Goal: Task Accomplishment & Management: Use online tool/utility

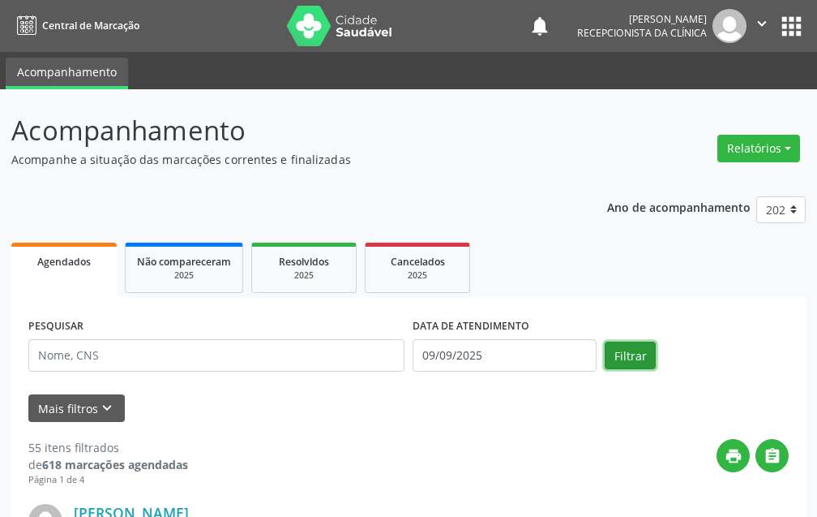
click at [636, 358] on button "Filtrar" at bounding box center [630, 355] width 51 height 28
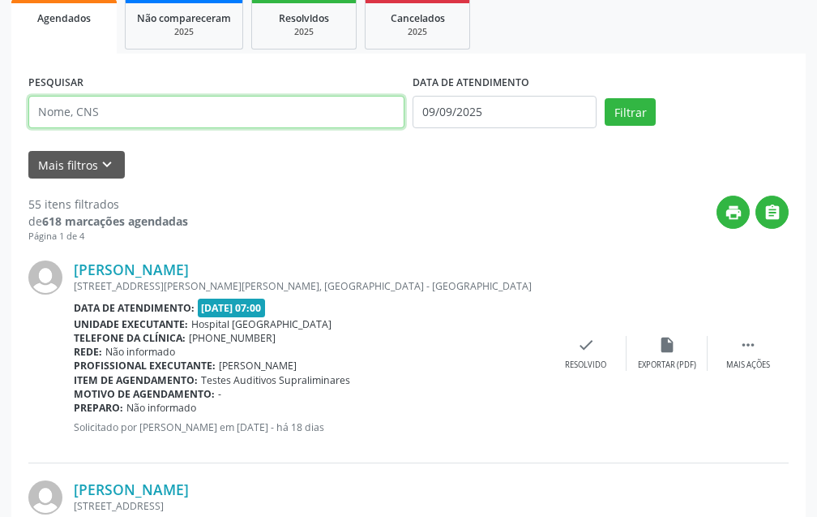
click at [182, 110] on input "text" at bounding box center [216, 112] width 376 height 32
type input "[PERSON_NAME]"
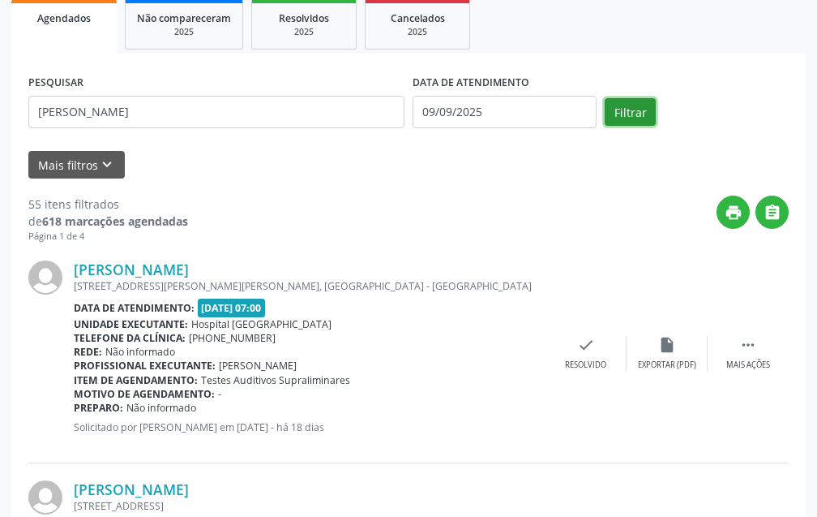
click at [629, 109] on button "Filtrar" at bounding box center [630, 112] width 51 height 28
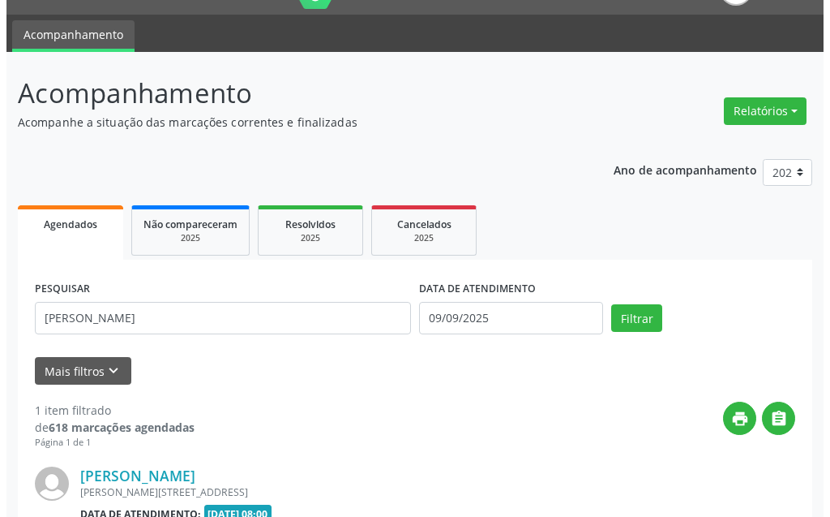
scroll to position [217, 0]
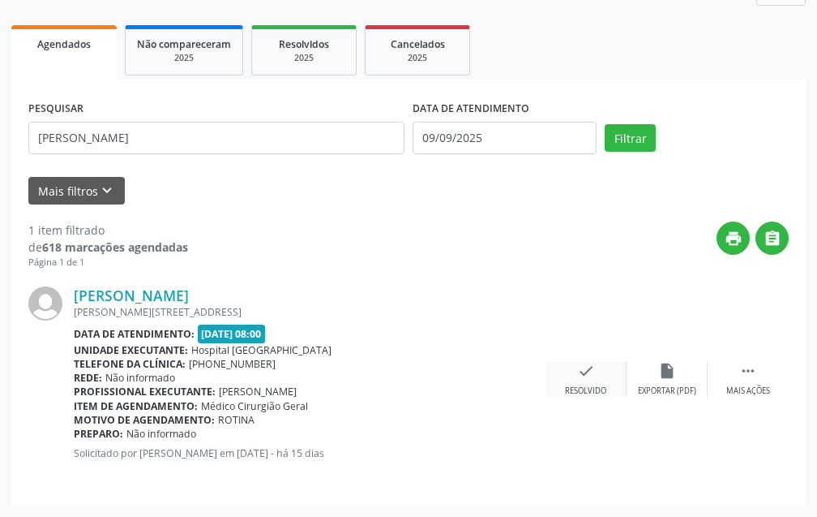
click at [592, 388] on div "Resolvido" at bounding box center [585, 390] width 41 height 11
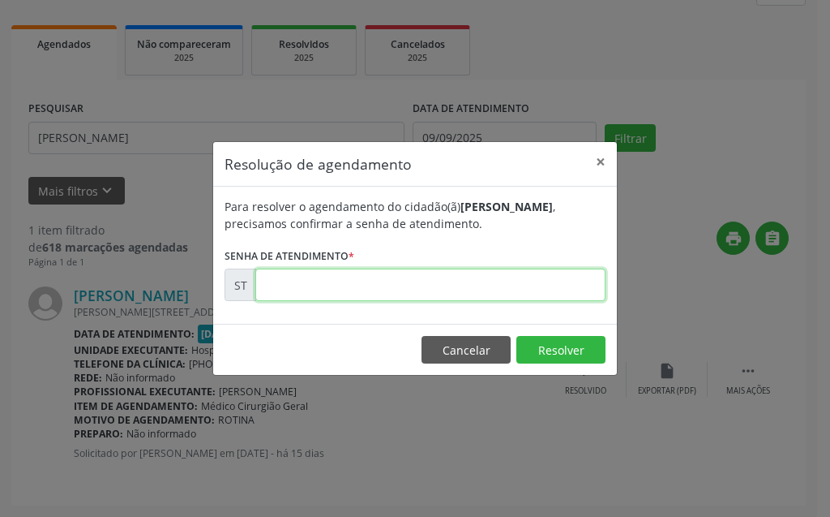
click at [466, 275] on input "text" at bounding box center [430, 284] width 350 height 32
type input "00018030"
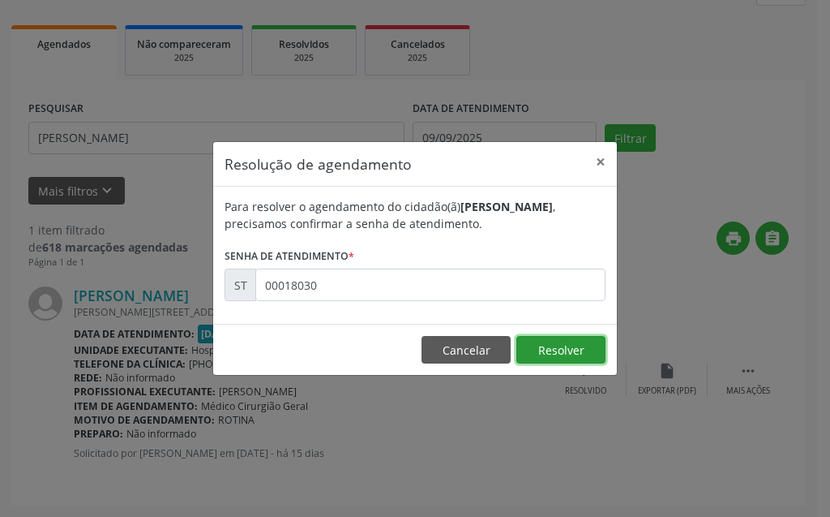
click at [571, 354] on button "Resolver" at bounding box center [561, 350] width 89 height 28
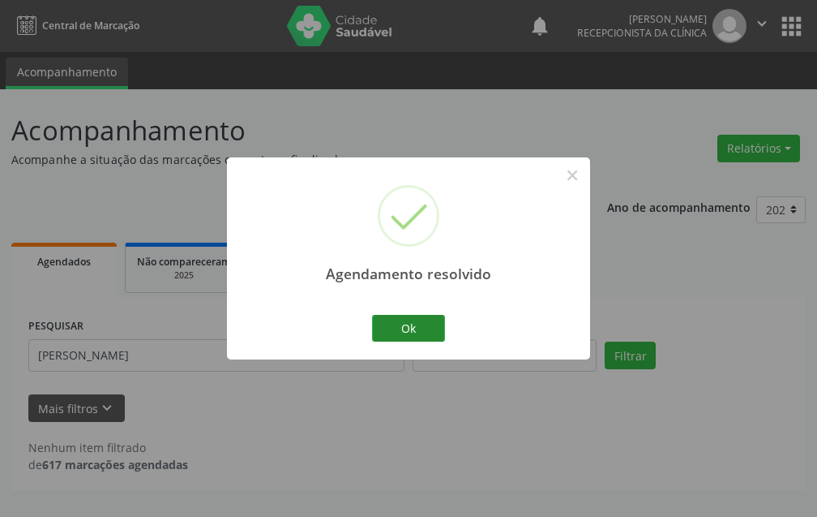
scroll to position [0, 0]
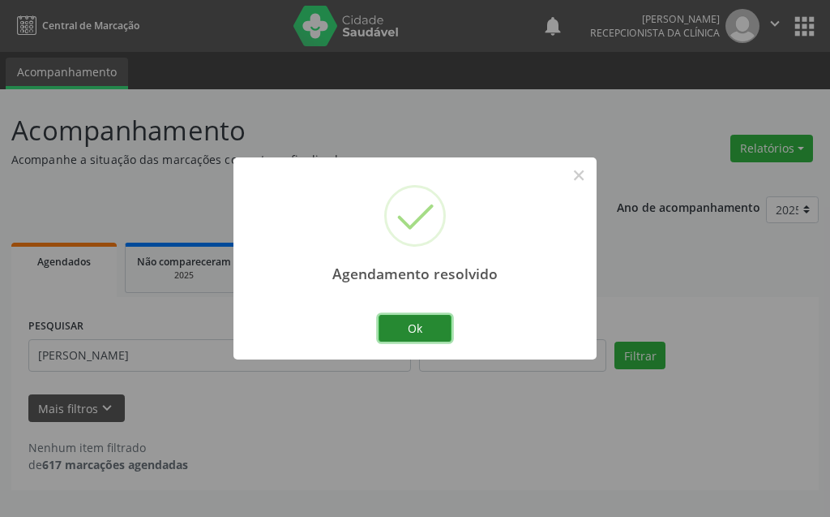
click at [418, 332] on button "Ok" at bounding box center [415, 329] width 73 height 28
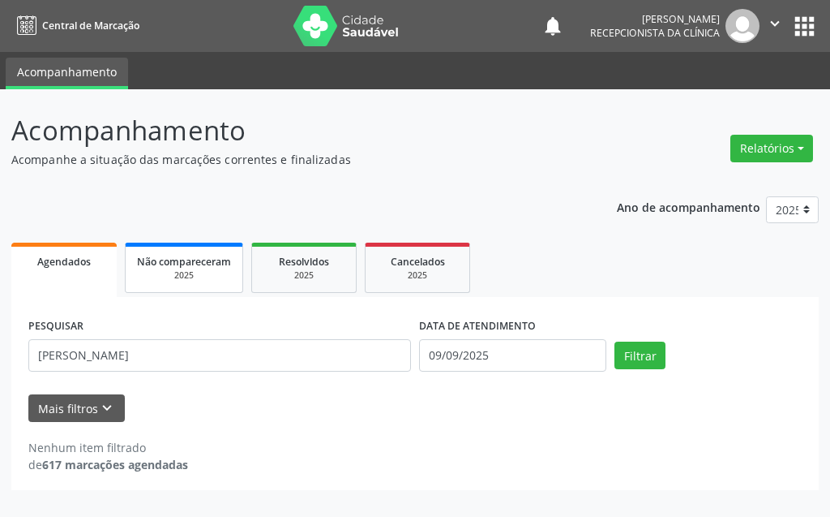
click at [206, 258] on span "Não compareceram" at bounding box center [184, 262] width 94 height 14
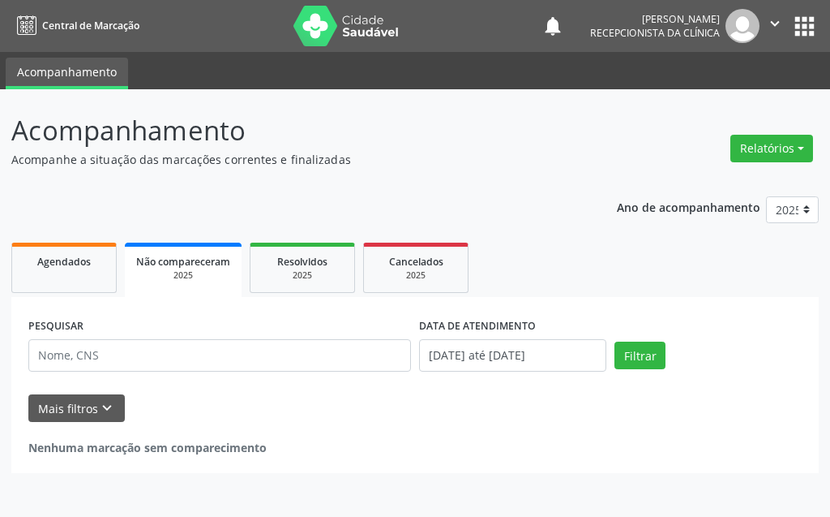
click at [202, 283] on link "Não compareceram 2025" at bounding box center [183, 269] width 117 height 54
click at [222, 278] on div "2025" at bounding box center [183, 275] width 94 height 12
click at [337, 278] on div "2025" at bounding box center [302, 275] width 81 height 12
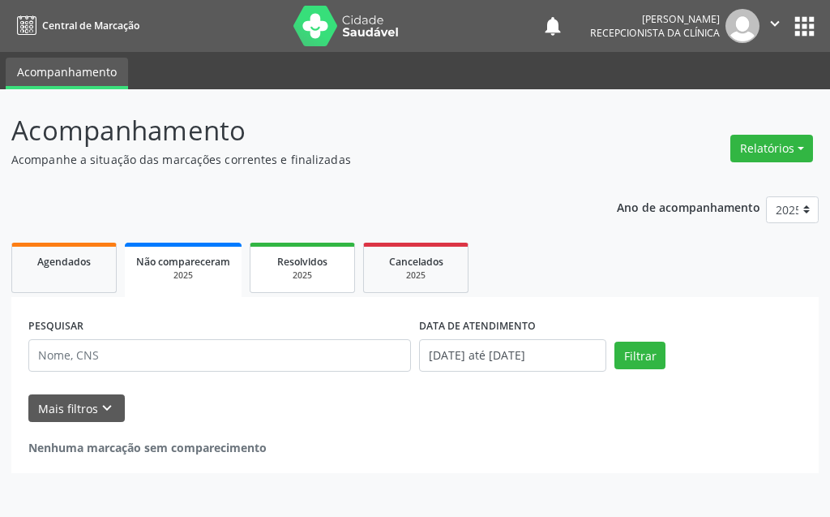
select select "8"
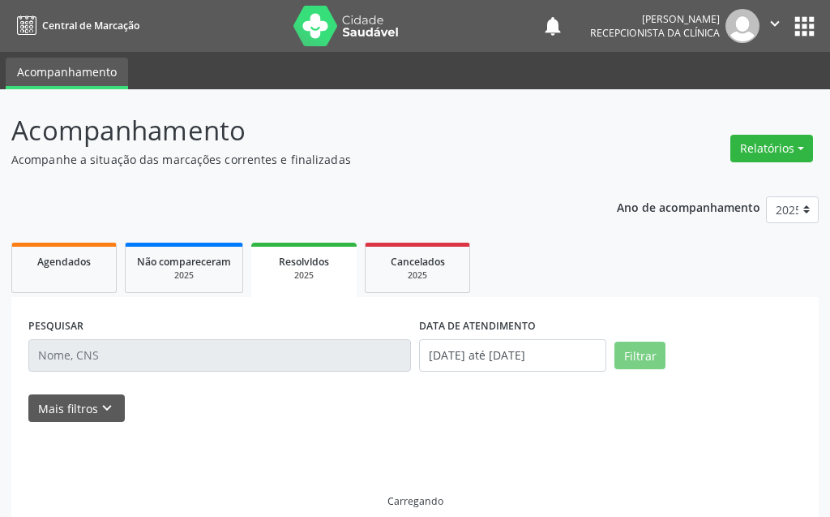
click at [319, 271] on div "2025" at bounding box center [304, 275] width 83 height 12
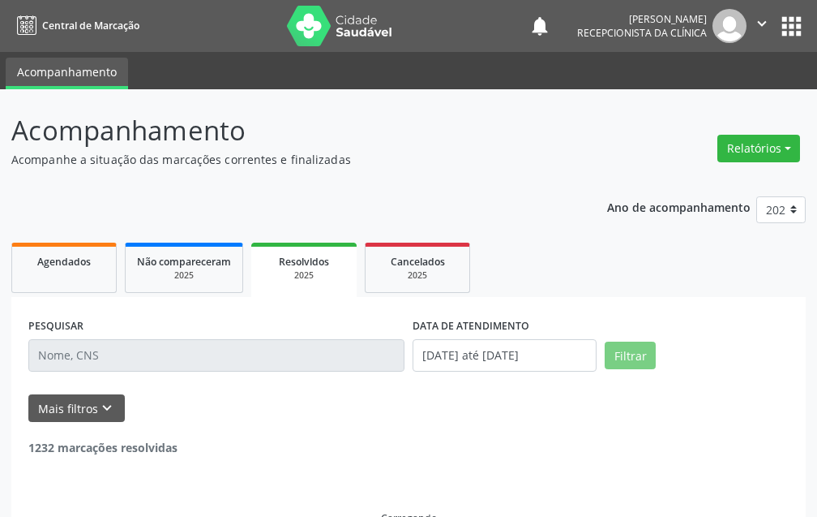
click at [319, 271] on div "2025" at bounding box center [304, 275] width 83 height 12
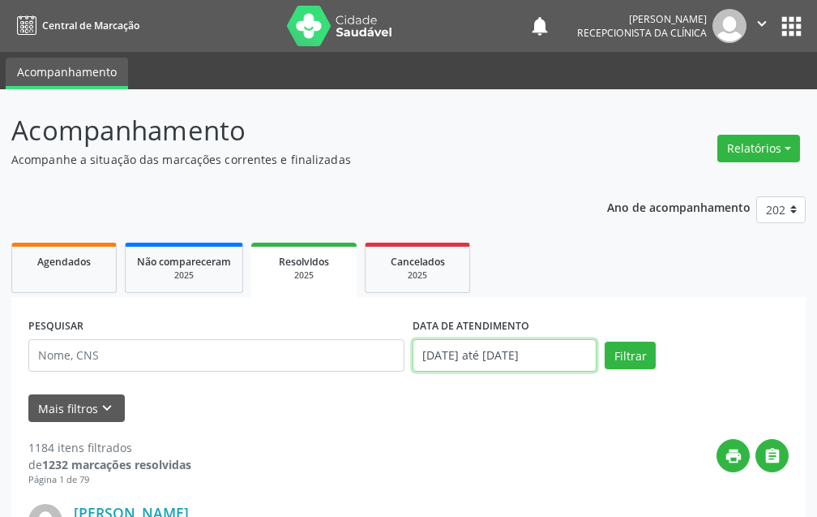
click at [583, 360] on input "[DATE] até [DATE]" at bounding box center [505, 355] width 184 height 32
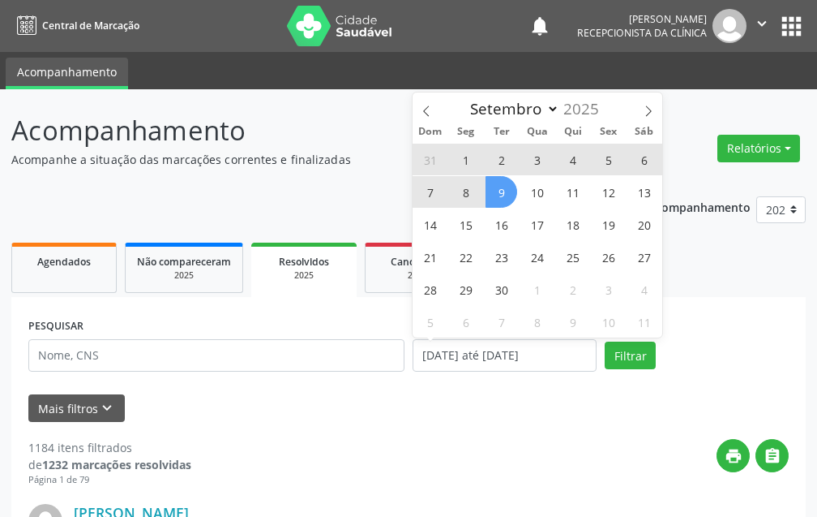
click at [487, 189] on span "9" at bounding box center [502, 192] width 32 height 32
type input "09/09/2025"
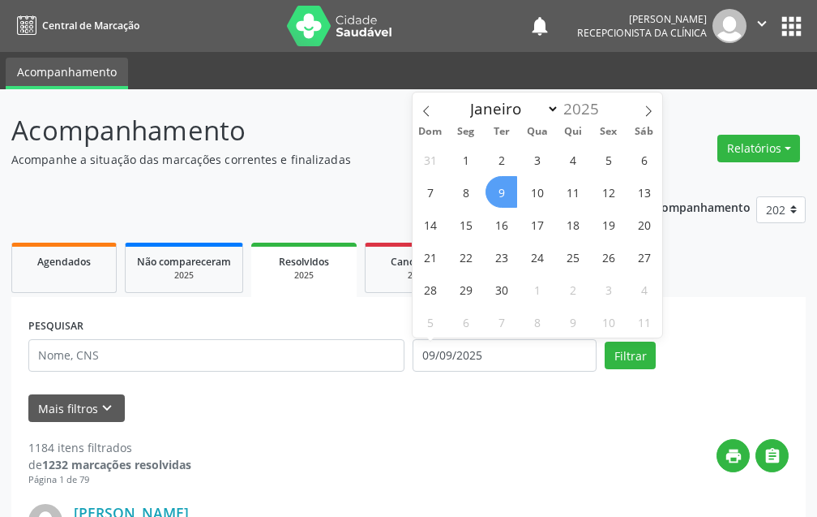
click at [487, 189] on span "9" at bounding box center [502, 192] width 32 height 32
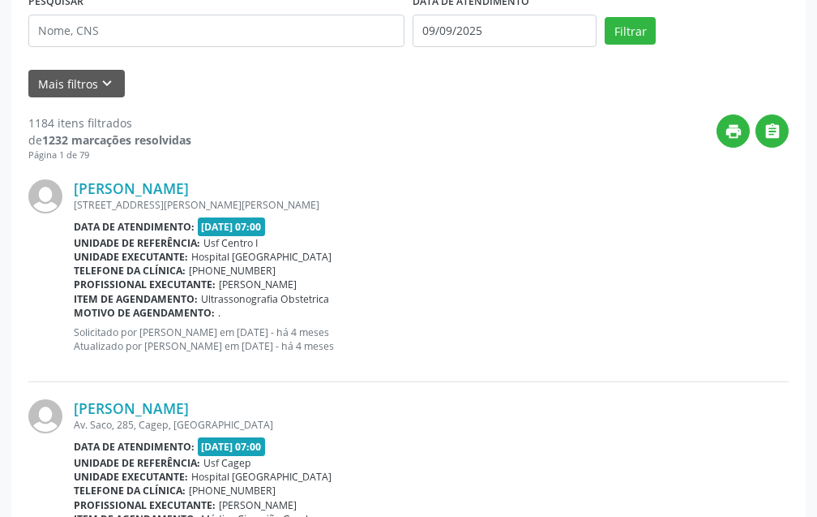
scroll to position [162, 0]
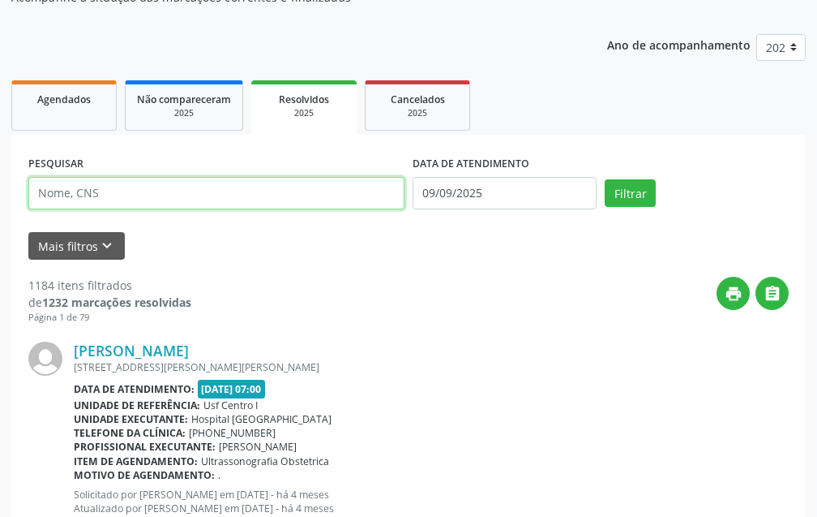
click at [241, 196] on input "text" at bounding box center [216, 193] width 376 height 32
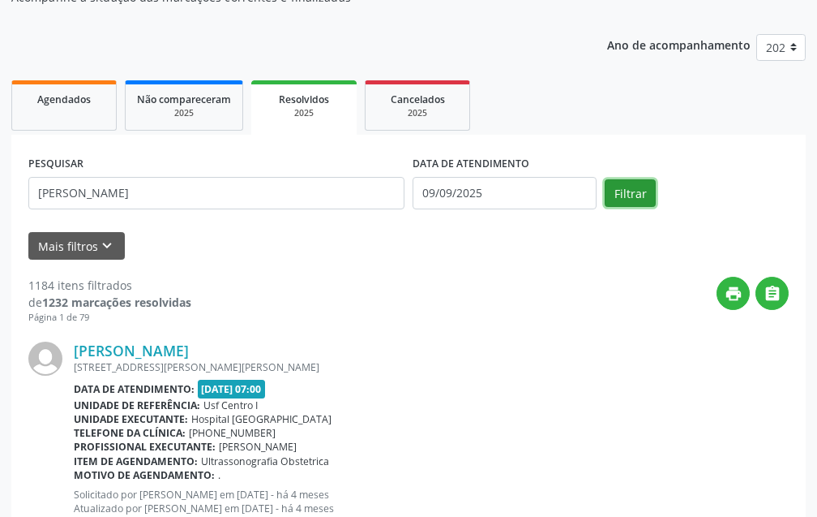
click at [628, 202] on button "Filtrar" at bounding box center [630, 193] width 51 height 28
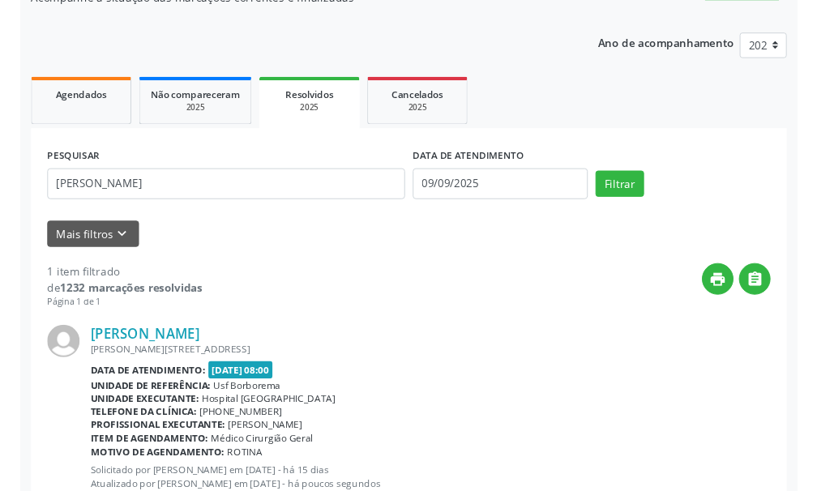
scroll to position [217, 0]
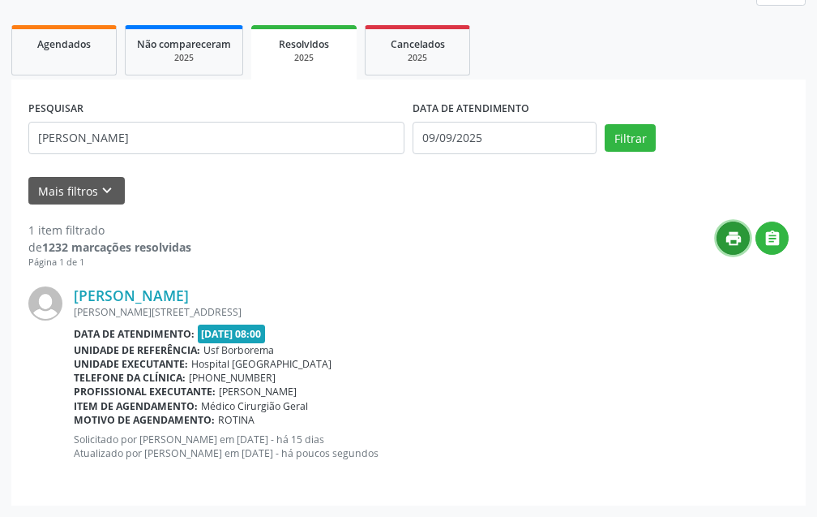
click at [737, 238] on icon "print" at bounding box center [734, 238] width 18 height 18
click at [773, 244] on icon "" at bounding box center [773, 238] width 18 height 18
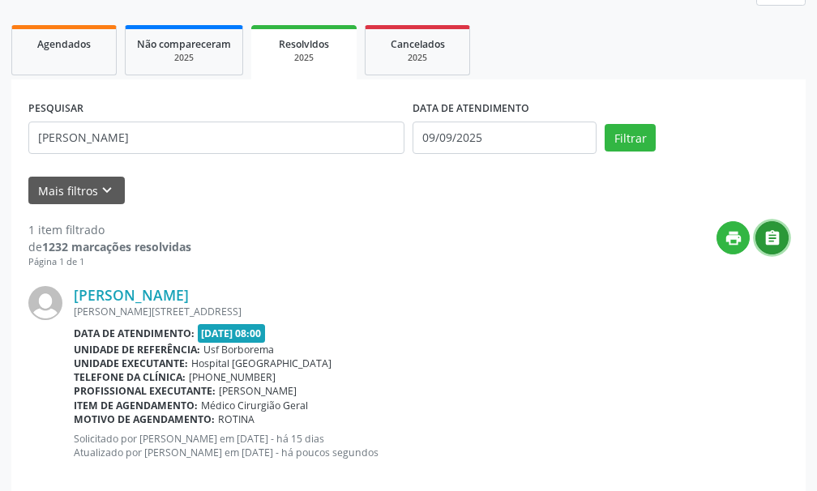
scroll to position [242, 0]
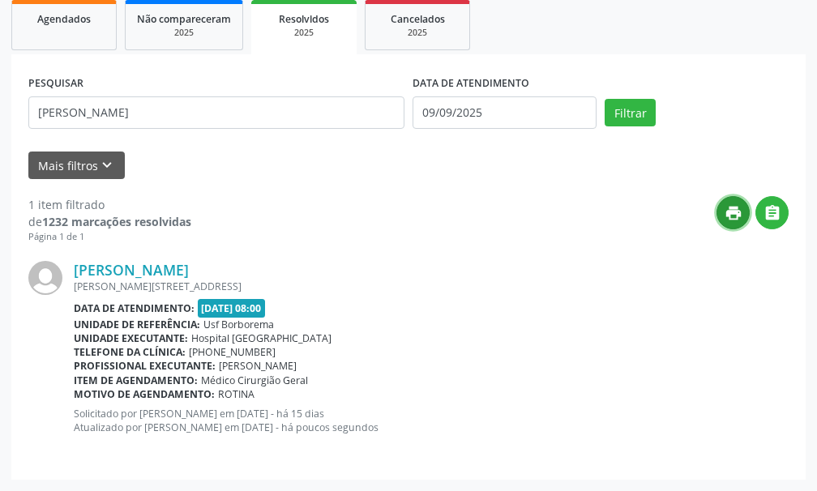
click at [734, 218] on icon "print" at bounding box center [734, 213] width 18 height 18
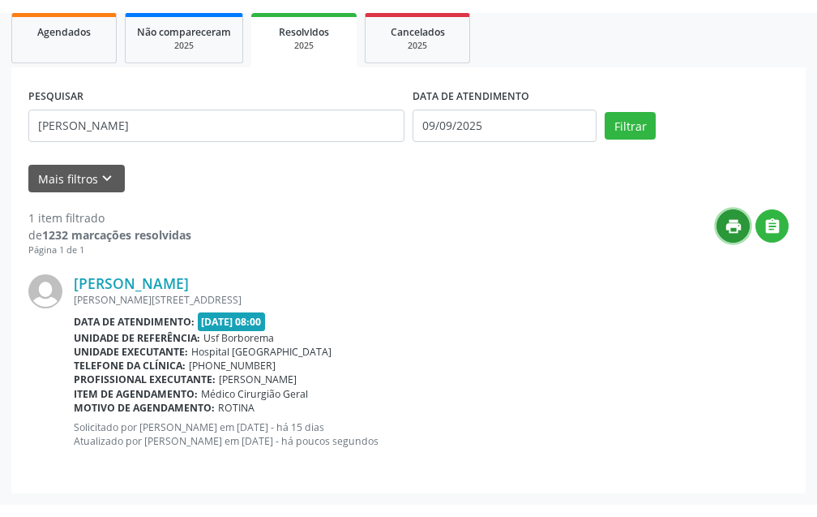
scroll to position [217, 0]
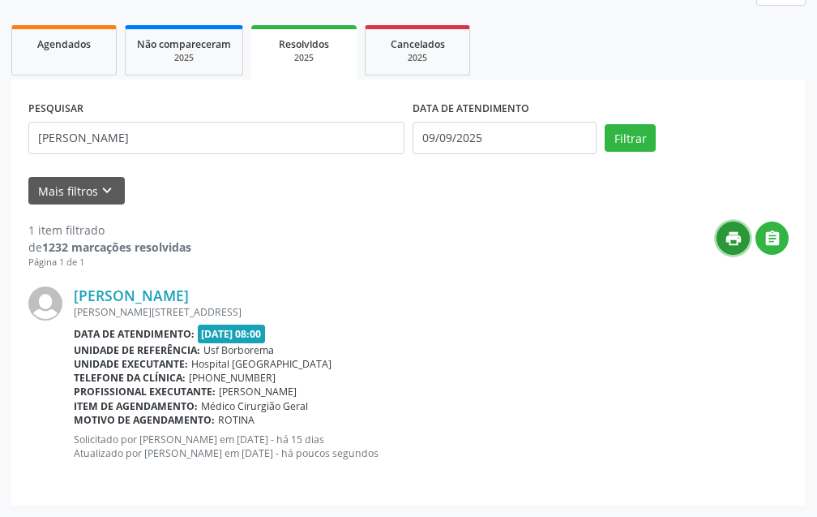
click at [736, 238] on icon "print" at bounding box center [734, 238] width 18 height 18
click at [647, 144] on button "Filtrar" at bounding box center [630, 138] width 51 height 28
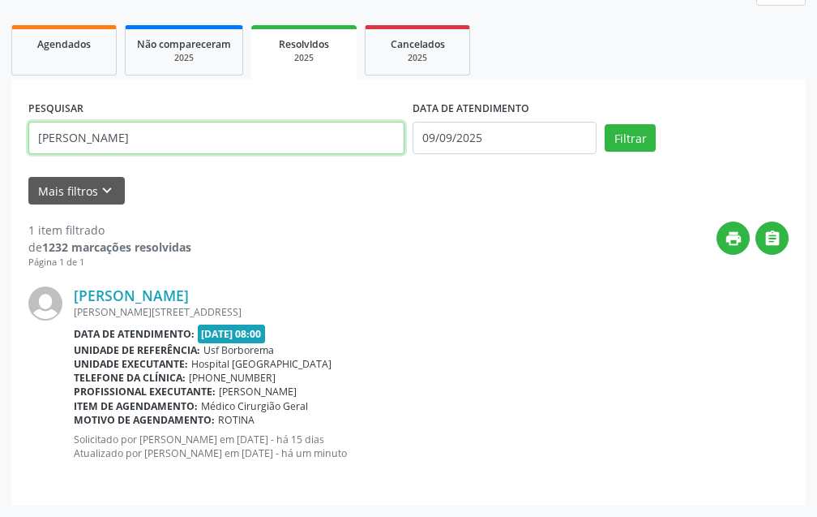
drag, startPoint x: 169, startPoint y: 142, endPoint x: 25, endPoint y: 136, distance: 143.6
click at [84, 143] on input "[PERSON_NAME]" at bounding box center [216, 138] width 376 height 32
type input "d"
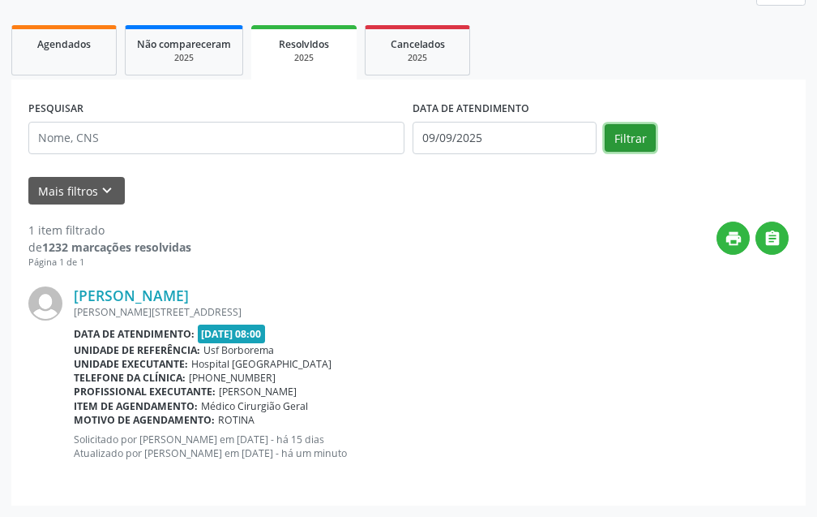
click at [628, 138] on button "Filtrar" at bounding box center [630, 138] width 51 height 28
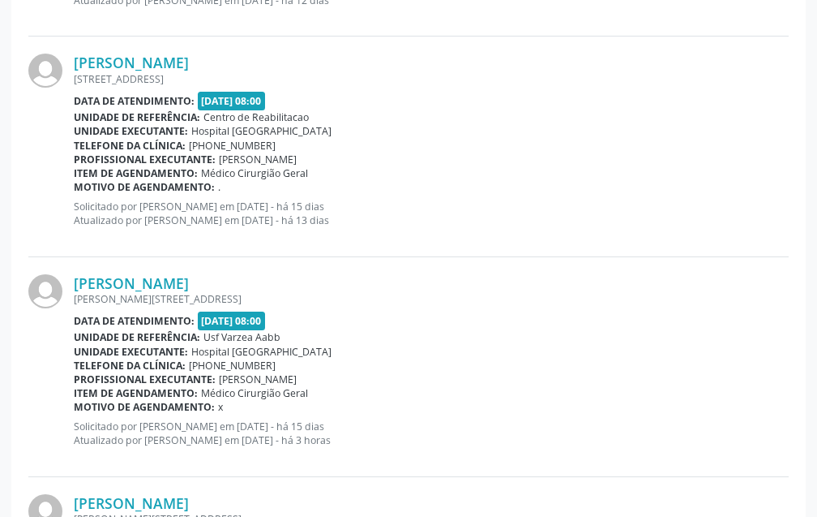
scroll to position [1190, 0]
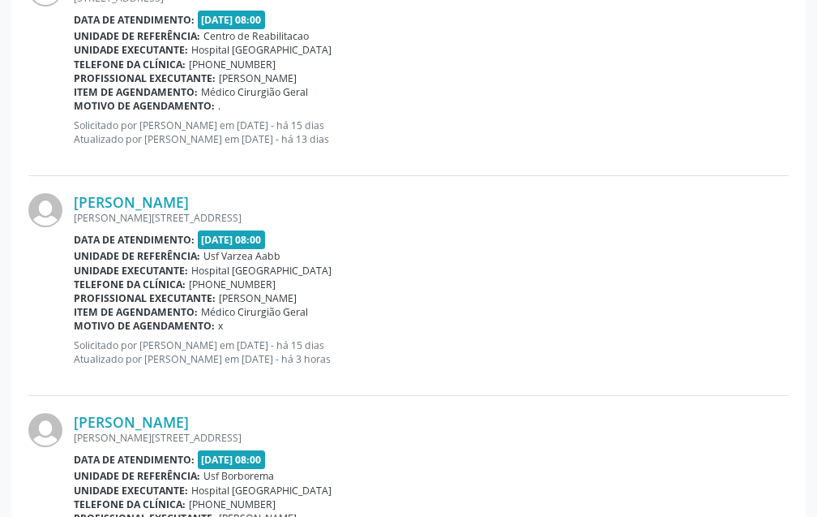
click at [156, 228] on div "[PERSON_NAME] [PERSON_NAME][STREET_ADDRESS] Data de atendimento: [DATE] 08:00 U…" at bounding box center [431, 285] width 715 height 185
click at [166, 209] on link "[PERSON_NAME]" at bounding box center [131, 202] width 115 height 18
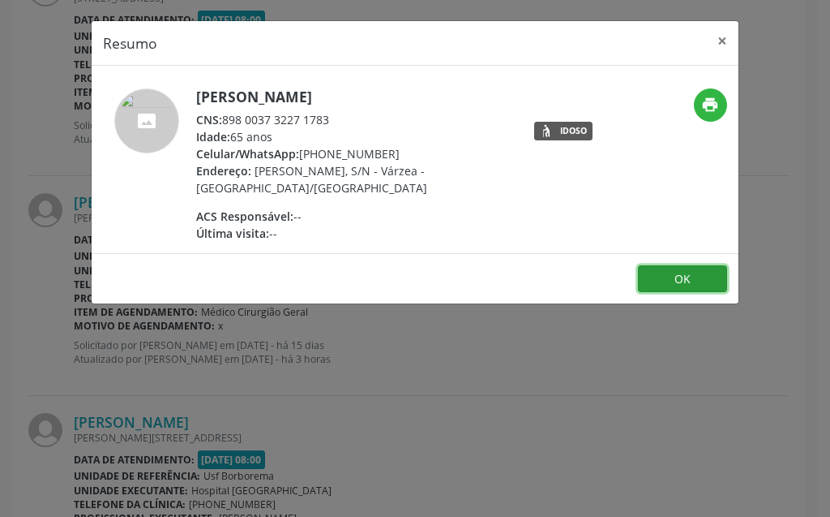
click at [675, 280] on button "OK" at bounding box center [682, 279] width 89 height 28
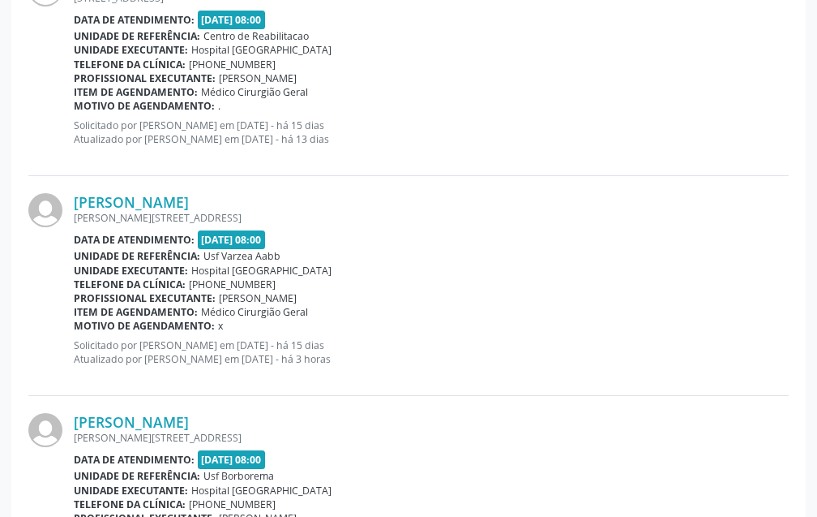
click at [247, 242] on span "[DATE] 08:00" at bounding box center [232, 239] width 68 height 19
click at [189, 200] on link "[PERSON_NAME]" at bounding box center [131, 202] width 115 height 18
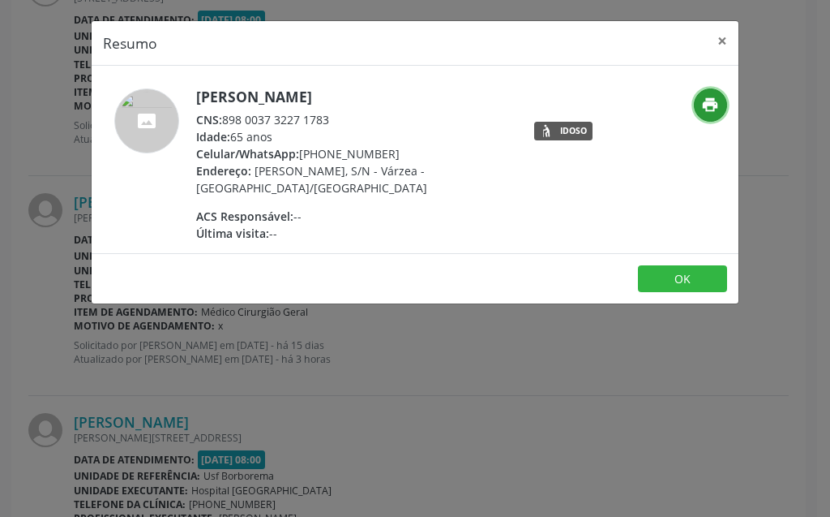
click at [711, 102] on icon "print" at bounding box center [710, 105] width 18 height 18
click at [668, 284] on button "OK" at bounding box center [682, 279] width 89 height 28
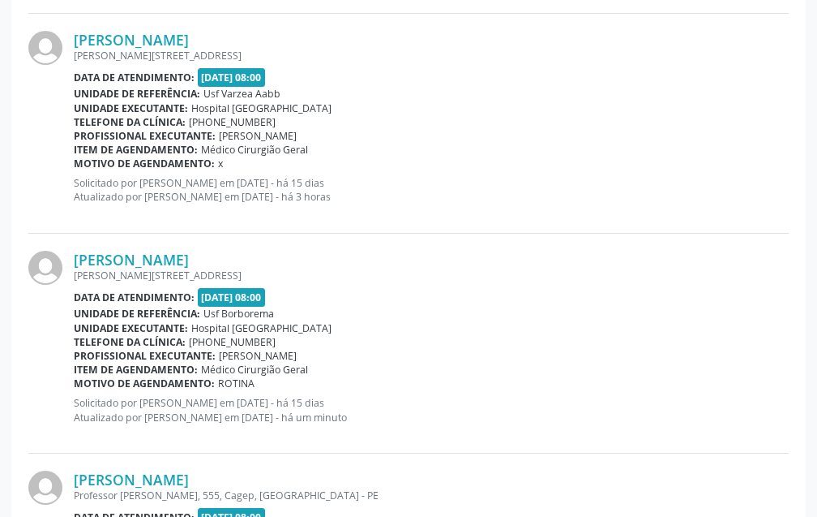
scroll to position [1434, 0]
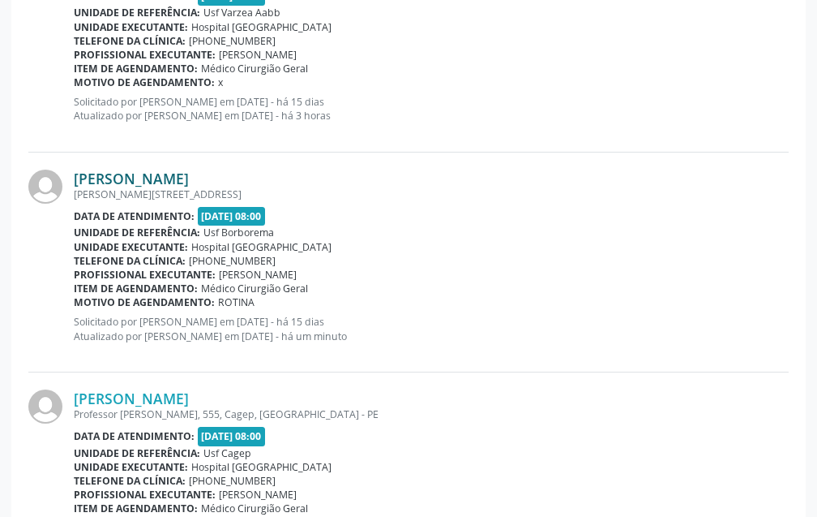
click at [121, 173] on link "[PERSON_NAME]" at bounding box center [131, 178] width 115 height 18
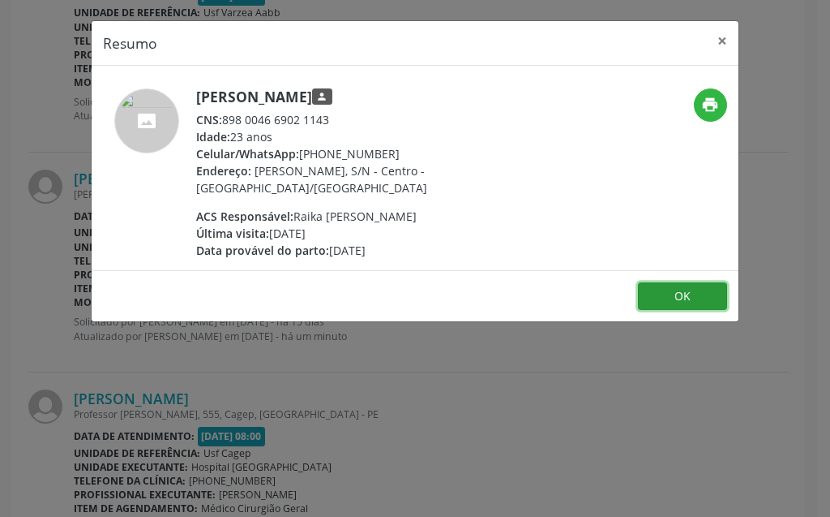
click at [664, 302] on button "OK" at bounding box center [682, 296] width 89 height 28
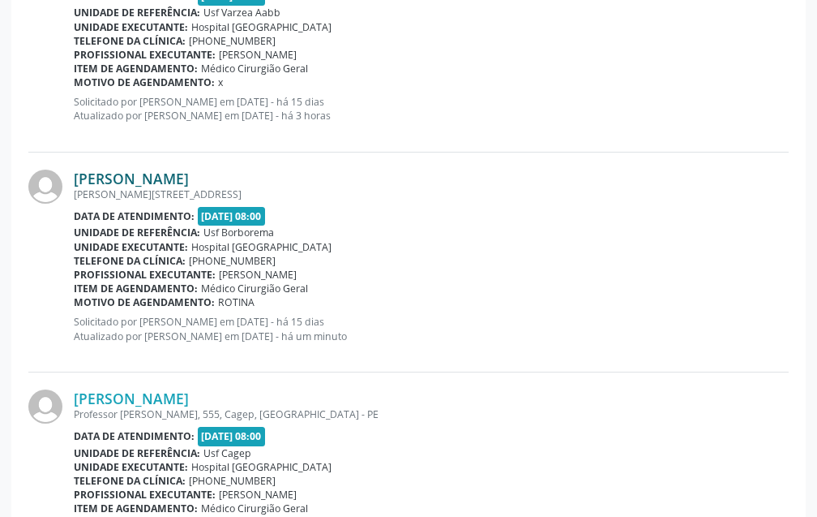
click at [183, 180] on link "[PERSON_NAME]" at bounding box center [131, 178] width 115 height 18
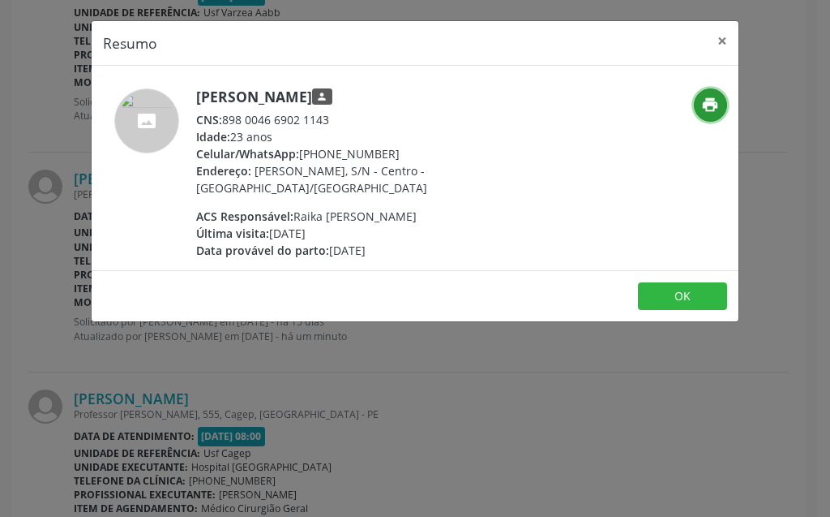
click at [717, 99] on icon "print" at bounding box center [710, 105] width 18 height 18
click at [680, 273] on footer "OK" at bounding box center [415, 295] width 647 height 51
click at [665, 292] on button "OK" at bounding box center [682, 296] width 89 height 28
